Goal: Navigation & Orientation: Find specific page/section

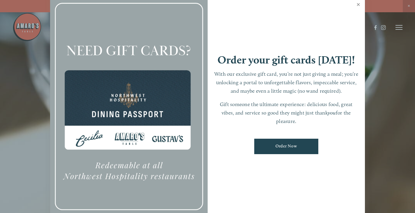
click at [359, 5] on link "Close" at bounding box center [358, 5] width 11 height 16
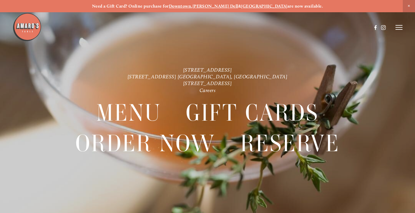
click at [398, 26] on icon at bounding box center [399, 27] width 7 height 5
click at [295, 28] on span "Menu" at bounding box center [295, 27] width 11 height 5
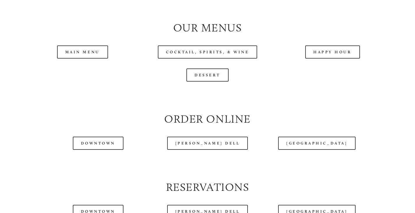
scroll to position [574, 0]
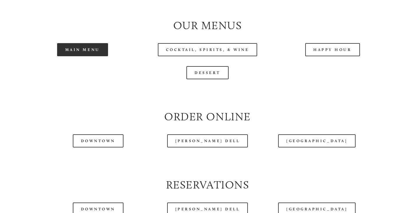
click at [91, 56] on link "Main Menu" at bounding box center [82, 49] width 51 height 13
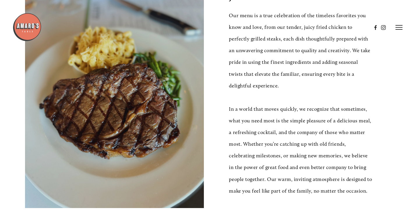
scroll to position [0, 0]
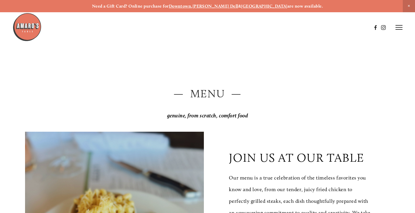
click at [399, 28] on icon at bounding box center [399, 27] width 7 height 5
click at [342, 29] on span "Gallery" at bounding box center [346, 27] width 13 height 5
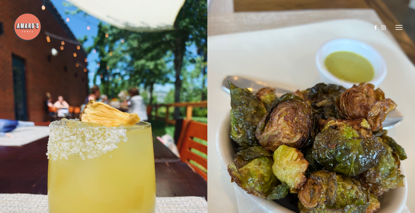
scroll to position [7692, 0]
